Goal: Task Accomplishment & Management: Complete application form

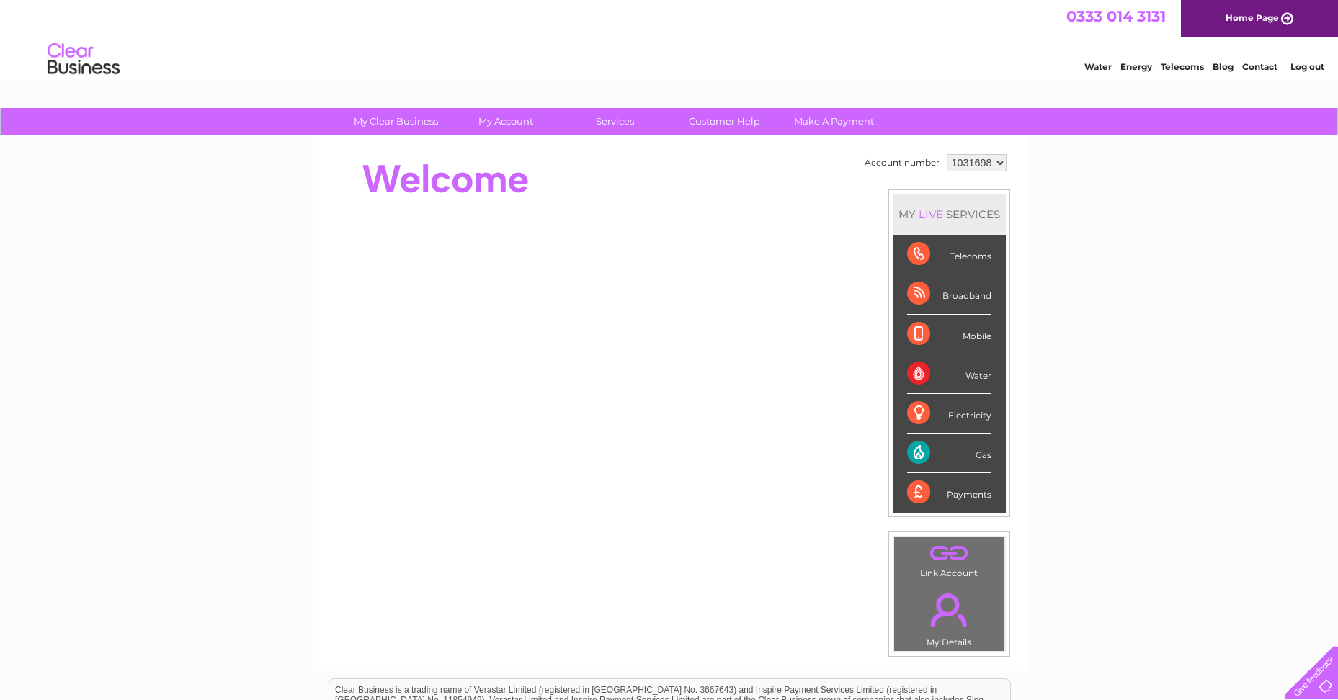
click at [913, 457] on div "Gas" at bounding box center [949, 454] width 84 height 40
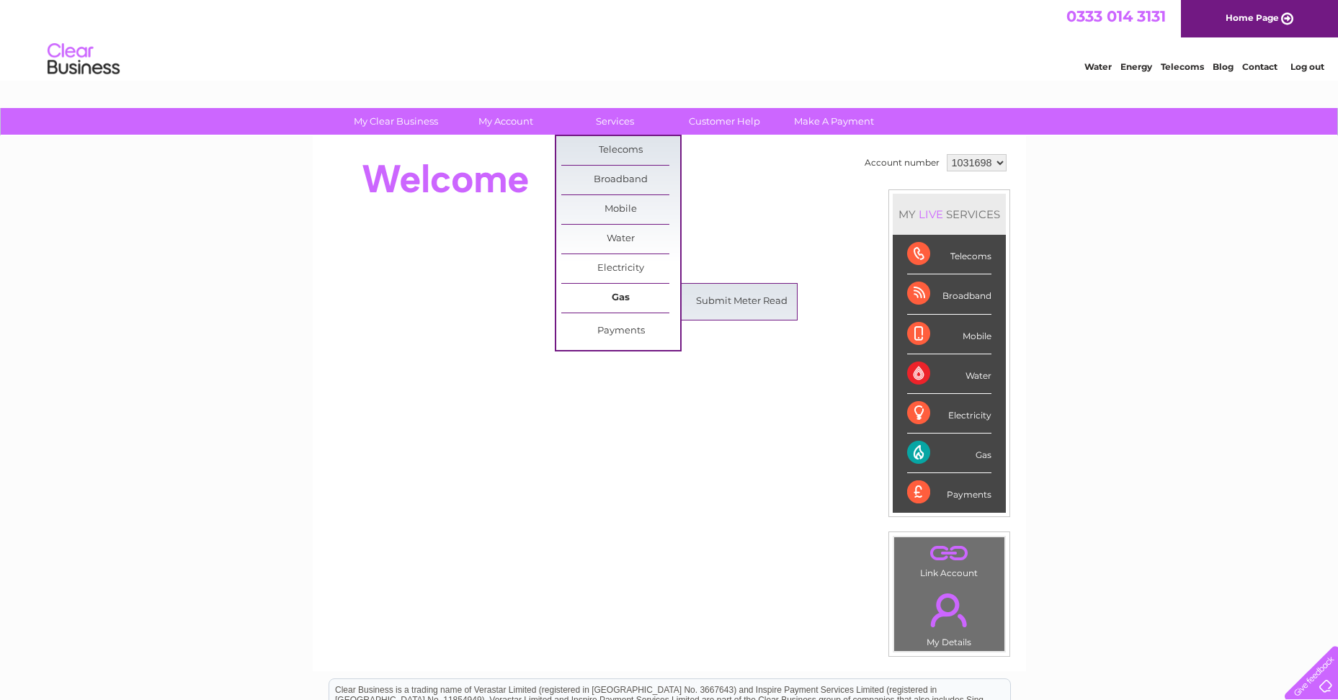
click at [607, 298] on link "Gas" at bounding box center [620, 298] width 119 height 29
click at [731, 300] on link "Submit Meter Read" at bounding box center [741, 302] width 119 height 29
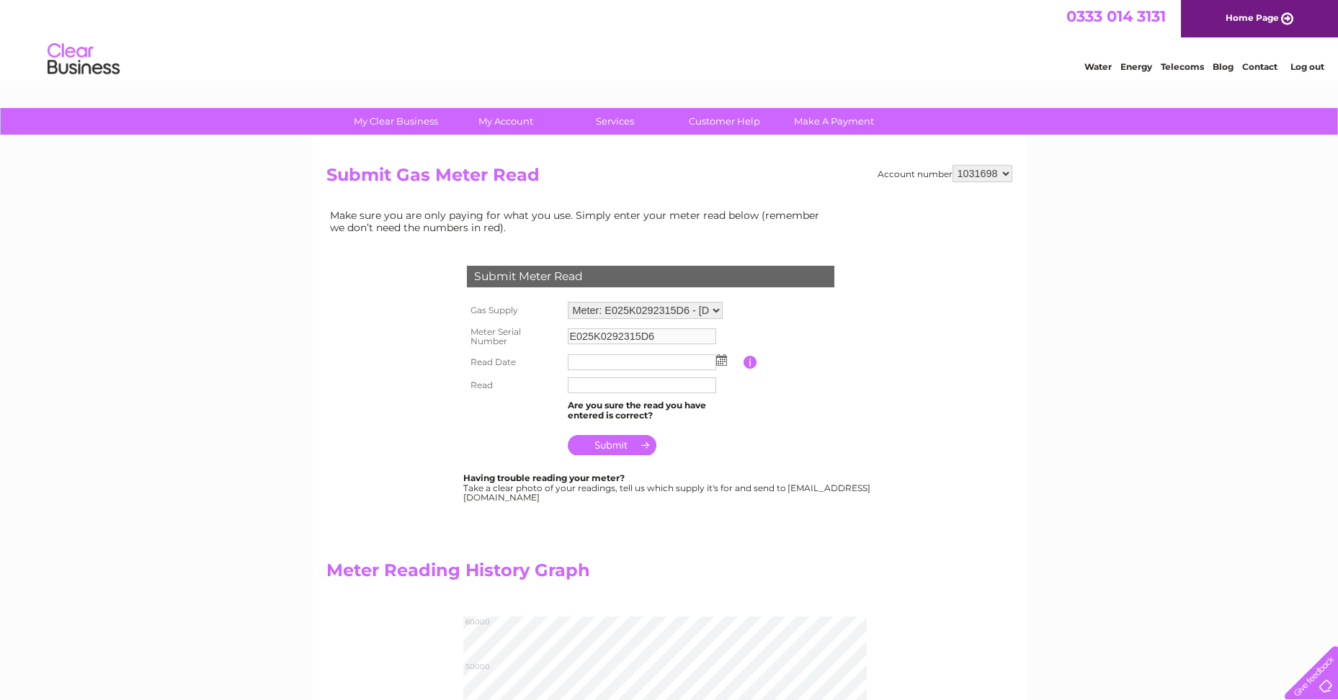
click at [587, 361] on input "text" at bounding box center [642, 363] width 148 height 16
click at [583, 364] on input "text" at bounding box center [643, 363] width 150 height 17
click at [724, 363] on img at bounding box center [723, 361] width 11 height 12
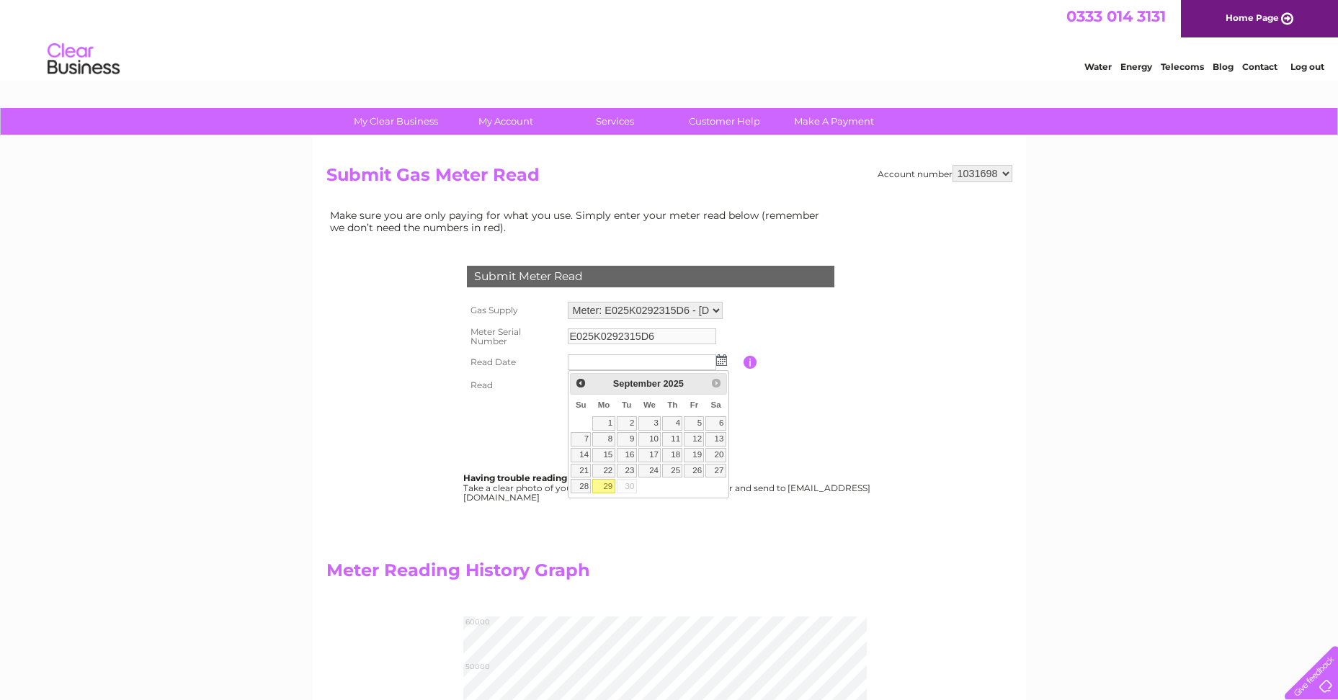
click at [607, 484] on link "29" at bounding box center [603, 486] width 22 height 14
type input "2025/09/29"
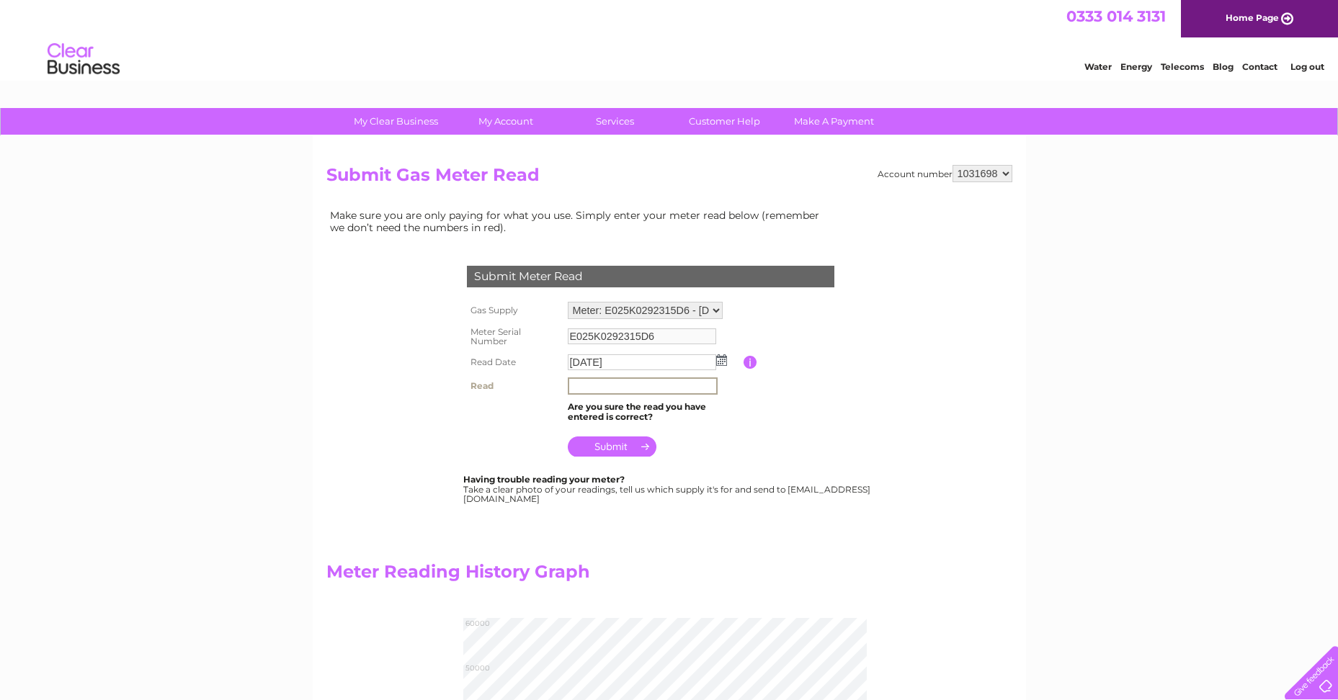
click at [600, 384] on input "text" at bounding box center [643, 386] width 150 height 17
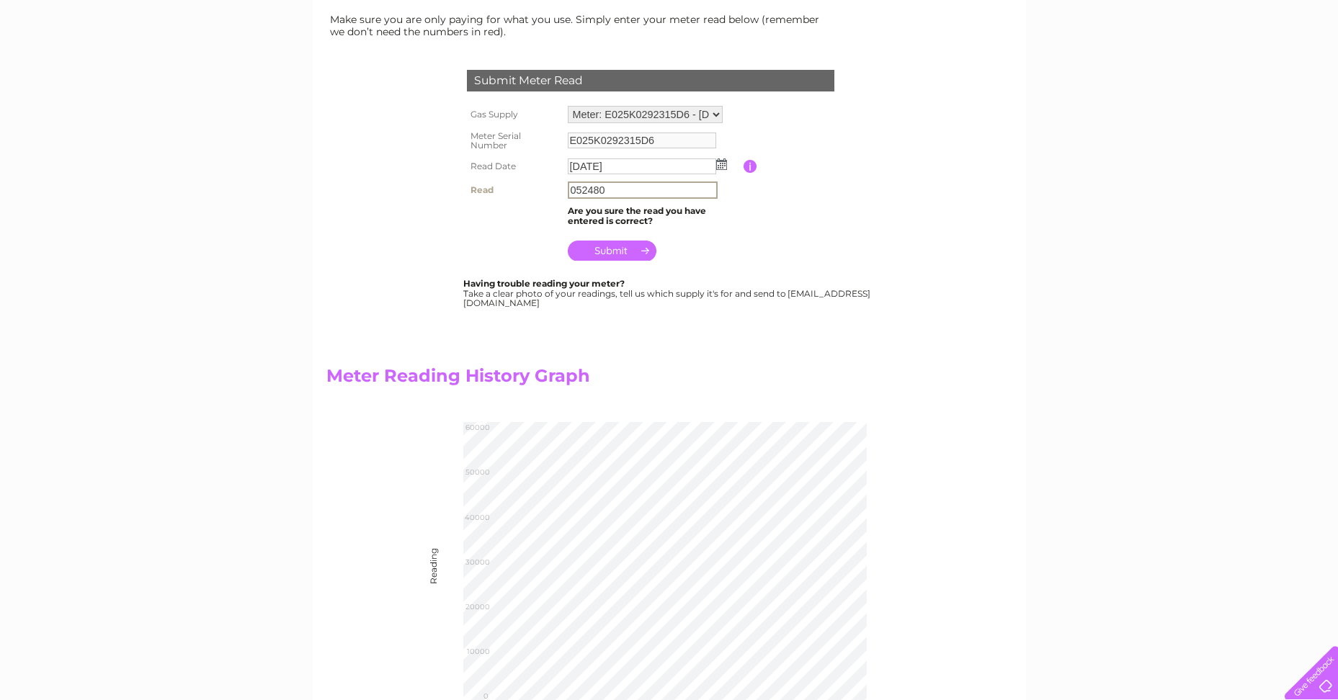
scroll to position [216, 0]
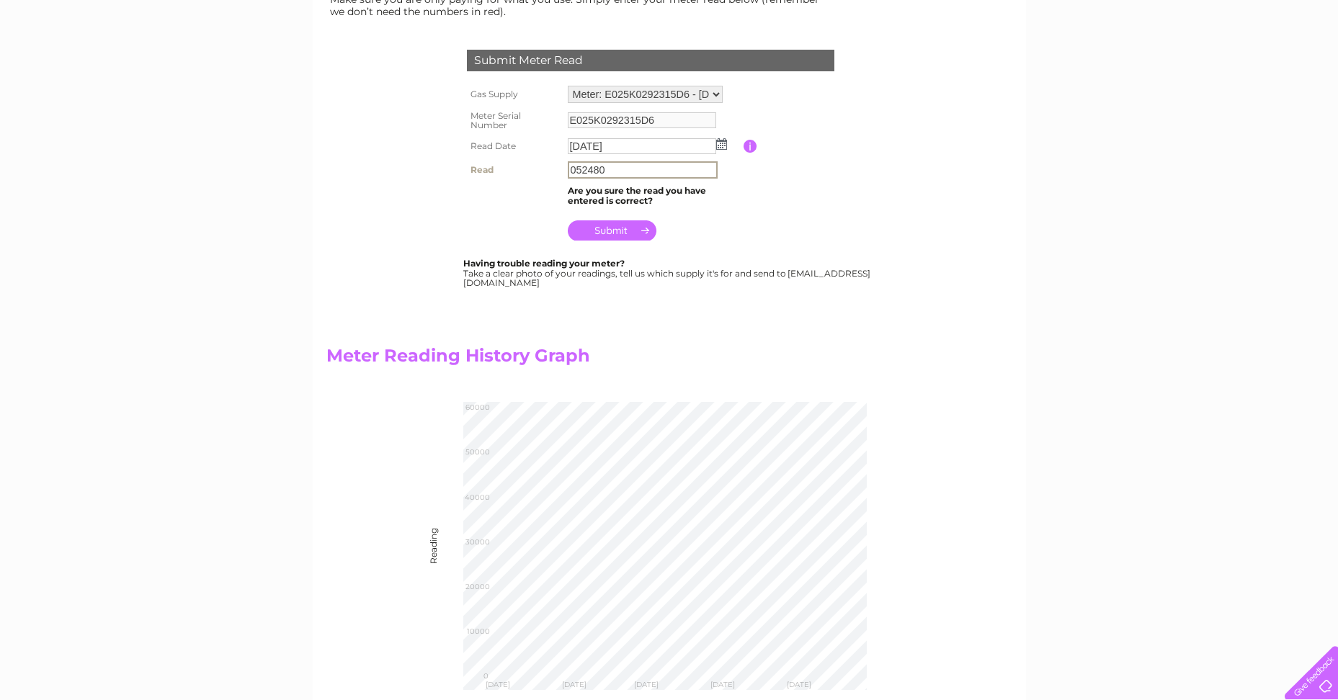
type input "052480"
click at [614, 233] on input "submit" at bounding box center [612, 231] width 89 height 20
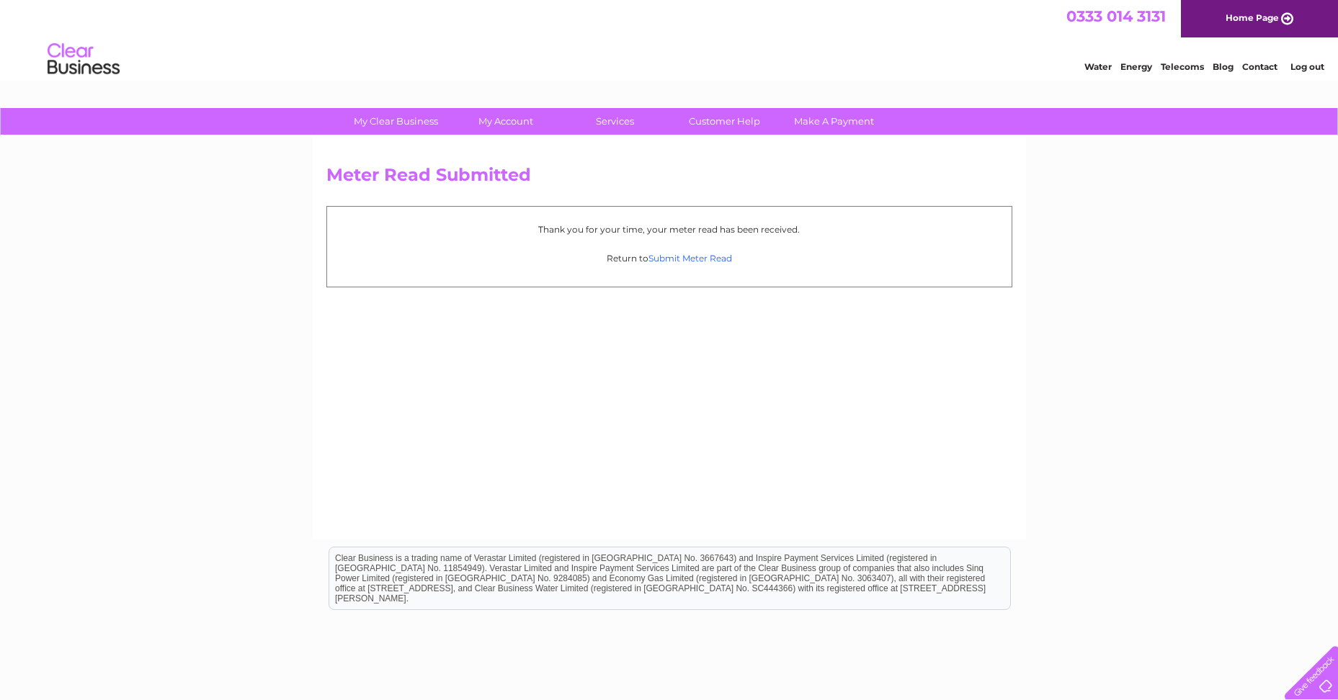
click at [681, 260] on link "Submit Meter Read" at bounding box center [691, 258] width 84 height 11
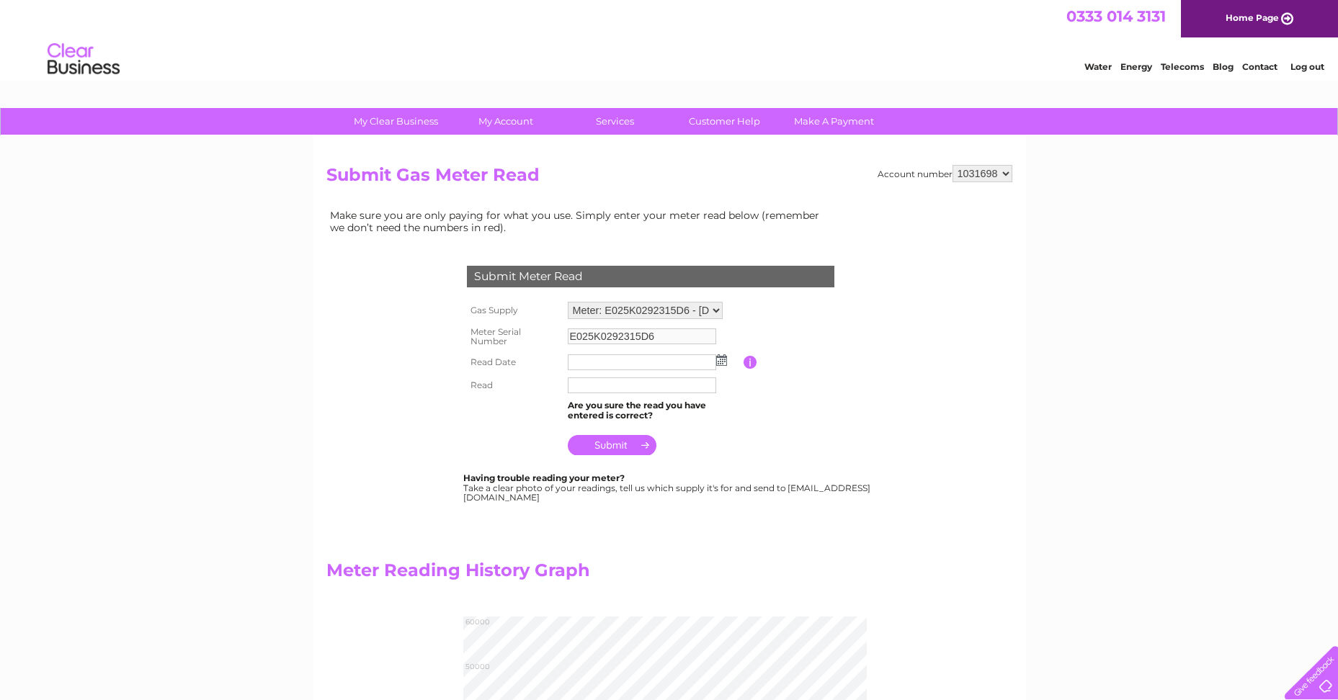
click at [716, 311] on select "Meter: E025K0292315D6 - Emmanuel Baptist Church, Western Terrace, Falmouth, TR1…" at bounding box center [645, 310] width 155 height 17
select select "35721"
click at [568, 302] on select "Meter: E025K0292315D6 - Emmanuel Baptist Church, Western Terrace, Falmouth, TR1…" at bounding box center [645, 311] width 155 height 19
type input "4399049"
click at [722, 363] on img at bounding box center [721, 362] width 11 height 12
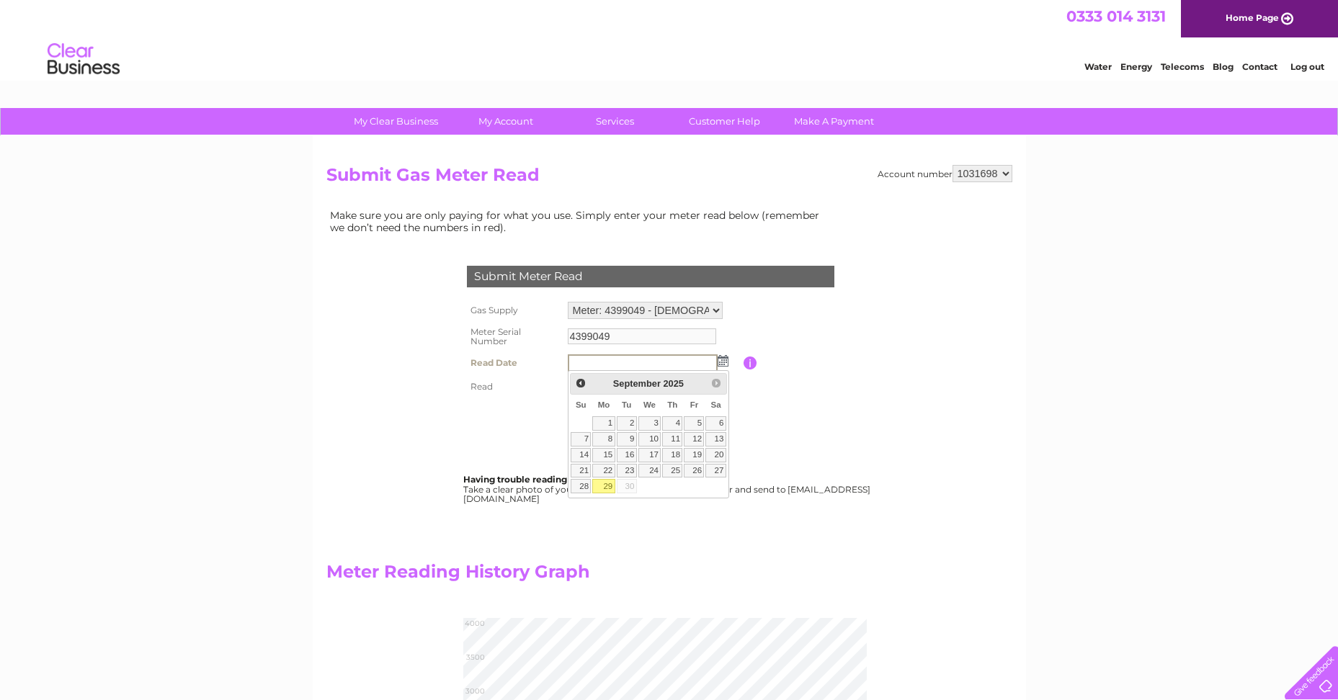
click at [605, 487] on link "29" at bounding box center [603, 486] width 22 height 14
type input "[DATE]"
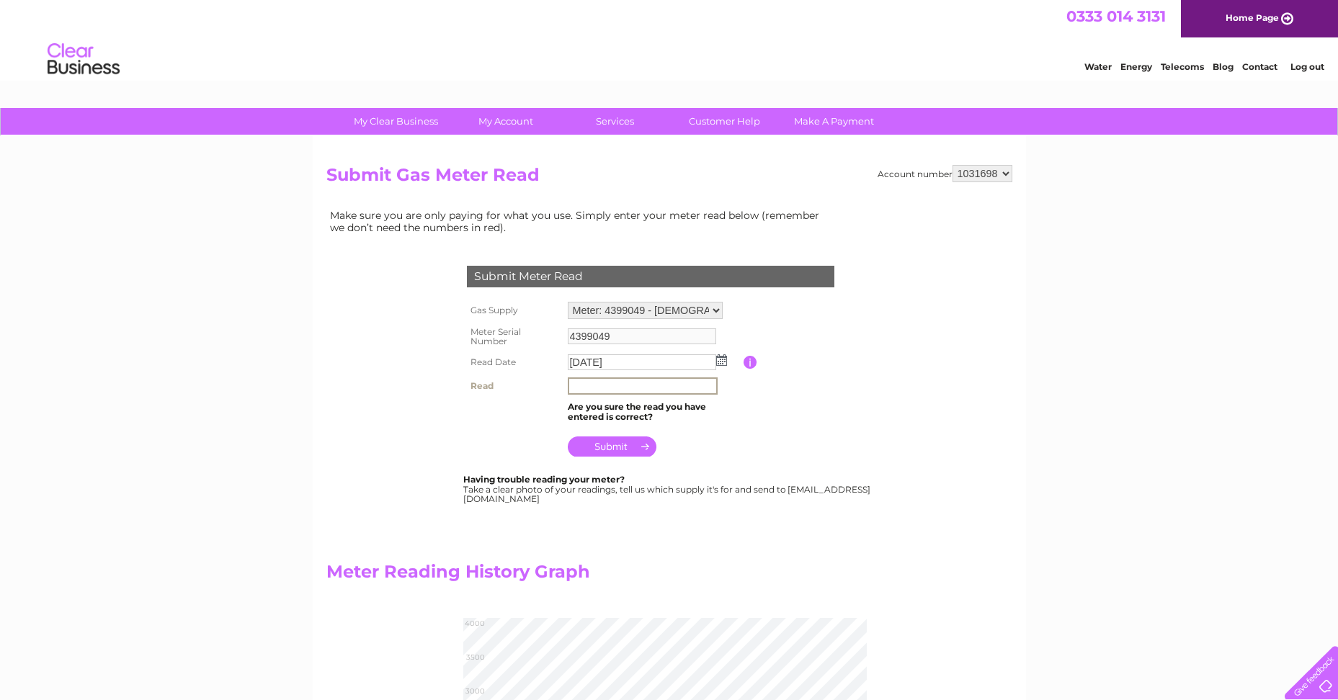
click at [642, 388] on input "text" at bounding box center [643, 386] width 150 height 17
type input "3491"
click at [631, 450] on input "submit" at bounding box center [612, 447] width 89 height 20
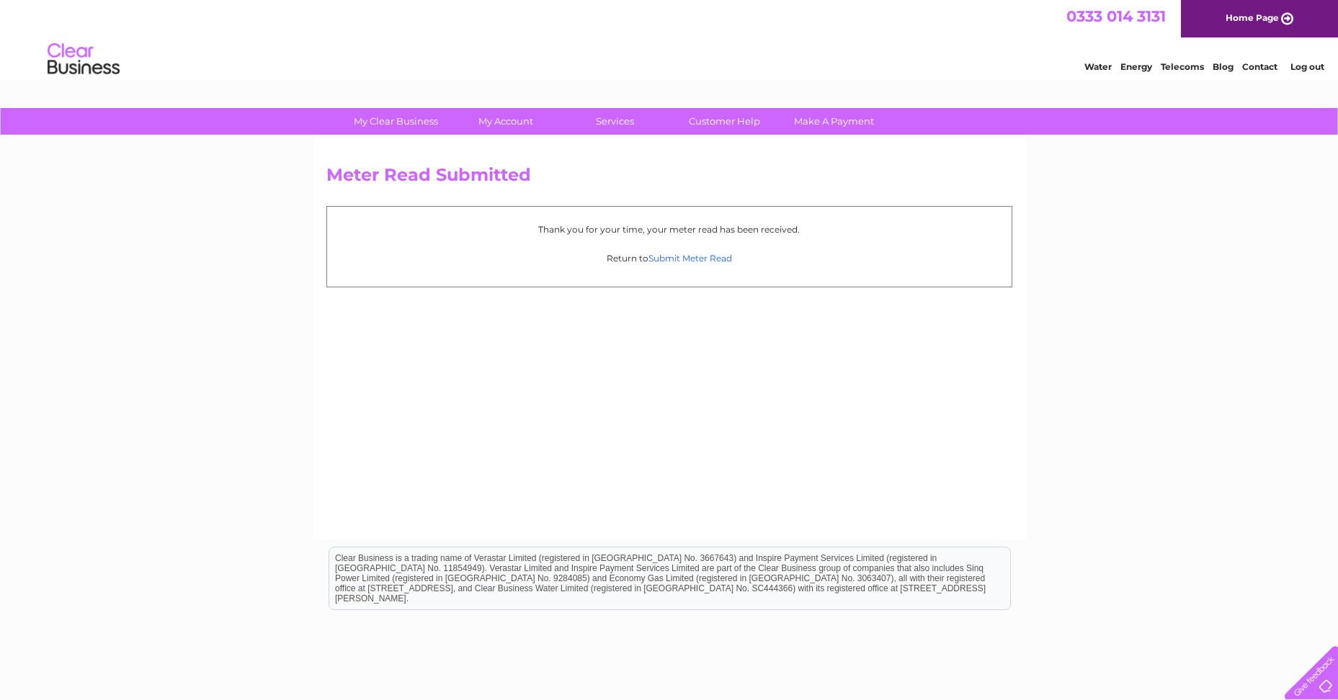
click at [713, 257] on link "Submit Meter Read" at bounding box center [691, 258] width 84 height 11
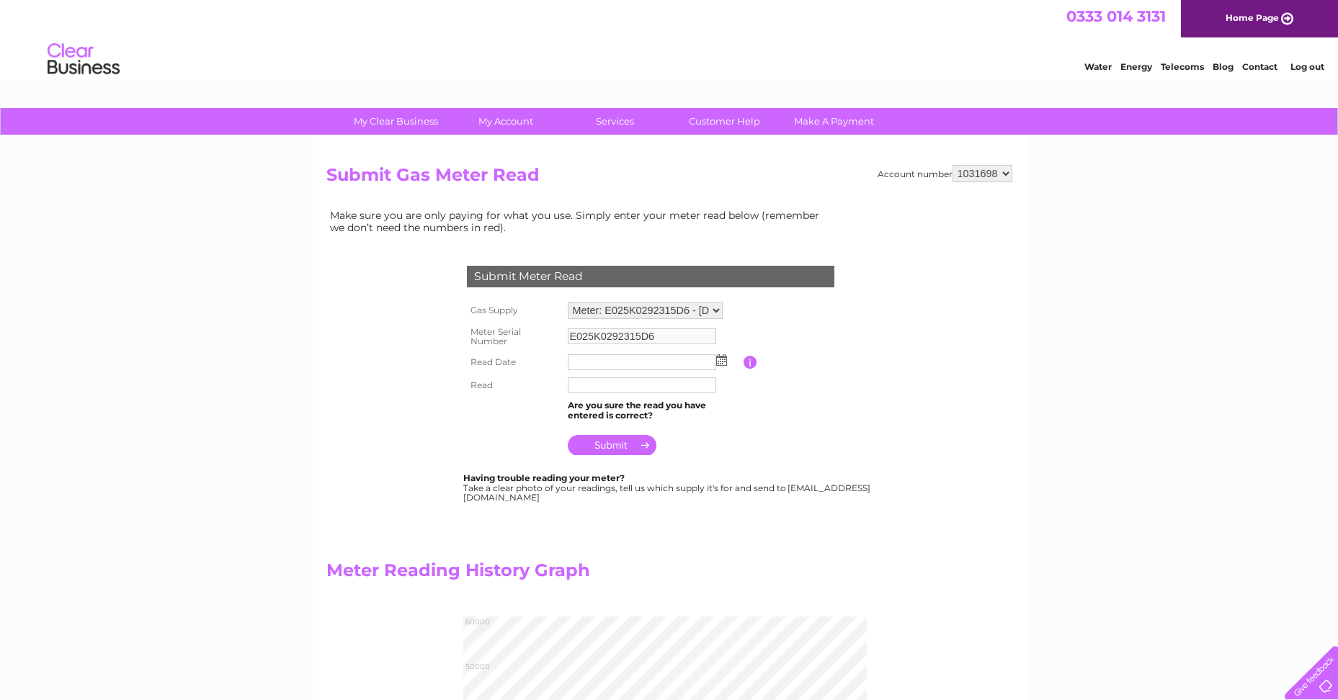
click at [716, 311] on select "Meter: E025K0292315D6 - [DEMOGRAPHIC_DATA], [GEOGRAPHIC_DATA] Meter: G4A0169421…" at bounding box center [645, 310] width 155 height 17
select select "35722"
click at [568, 302] on select "Meter: E025K0292315D6 - Emmanuel Baptist Church, Western Terrace, Falmouth, TR1…" at bounding box center [645, 311] width 155 height 19
type input "G4A01694210901"
click at [721, 359] on img at bounding box center [721, 362] width 11 height 12
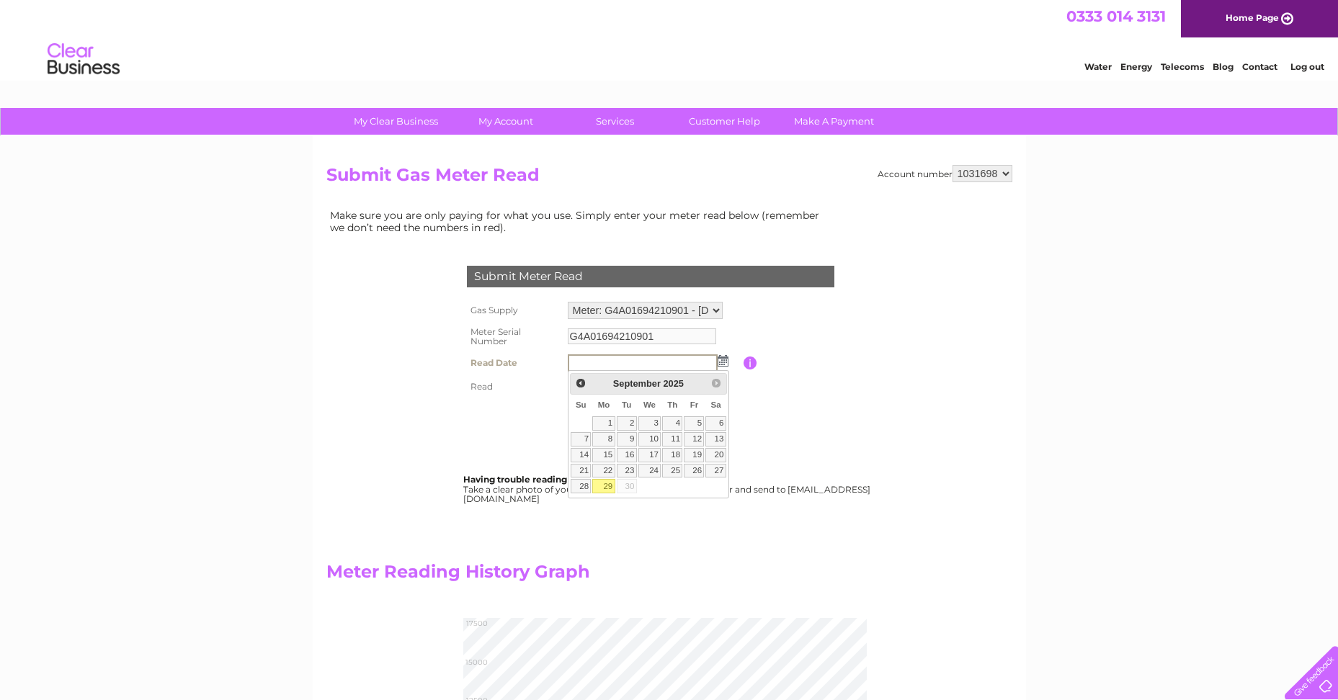
click at [611, 483] on link "29" at bounding box center [603, 486] width 22 height 14
type input "2025/09/29"
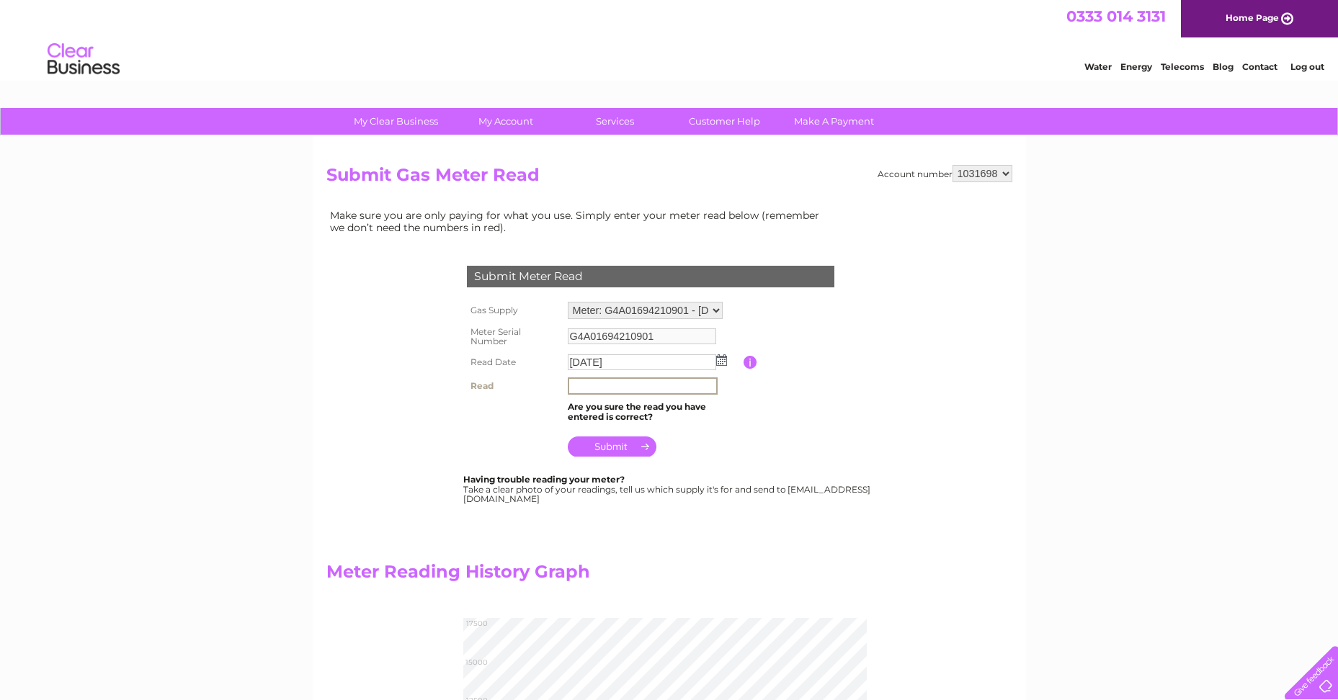
click at [610, 388] on input "text" at bounding box center [643, 386] width 150 height 17
type input "15652"
click at [609, 440] on input "submit" at bounding box center [612, 445] width 89 height 20
